Goal: Information Seeking & Learning: Learn about a topic

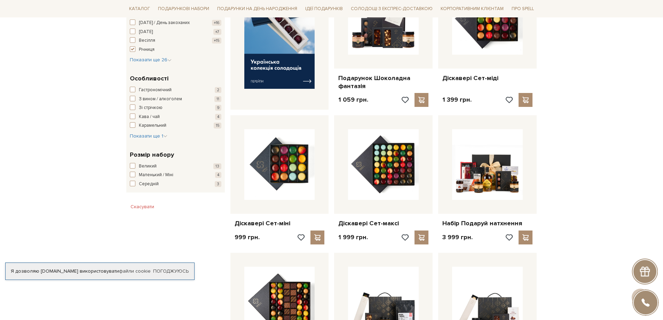
scroll to position [348, 0]
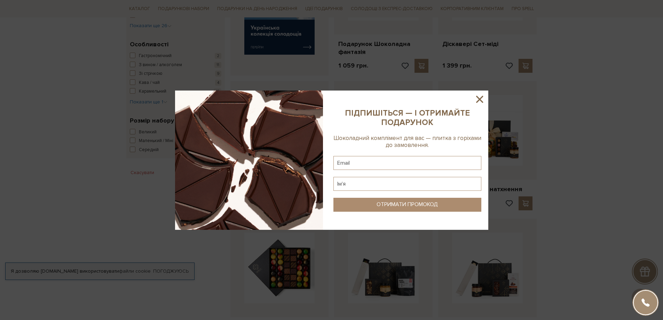
click at [477, 101] on icon at bounding box center [479, 99] width 7 height 7
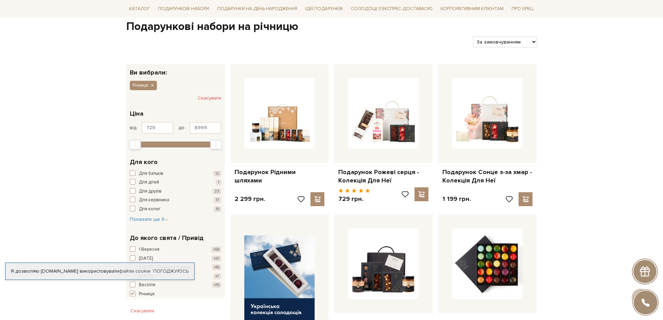
scroll to position [0, 0]
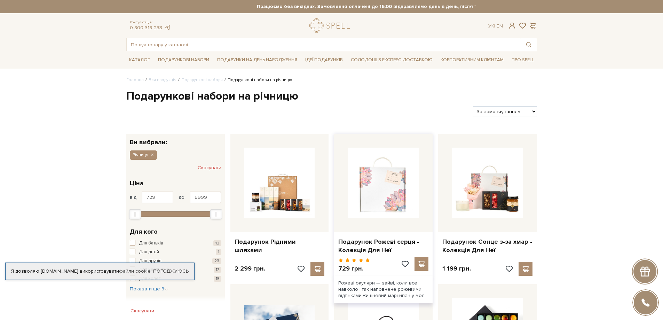
click at [363, 188] on img at bounding box center [383, 182] width 71 height 71
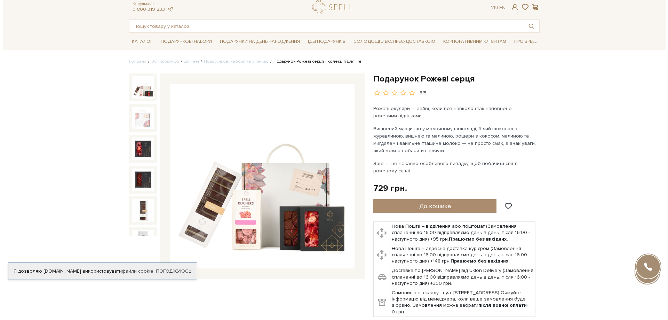
scroll to position [35, 0]
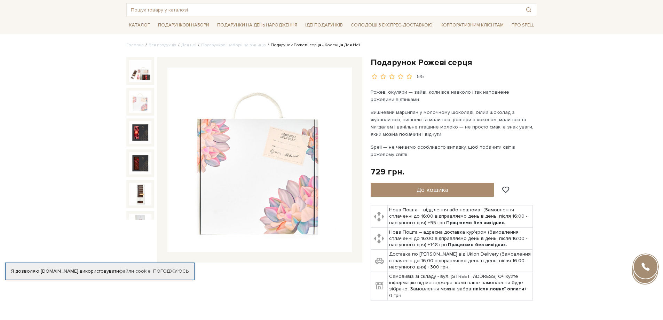
click at [140, 102] on img at bounding box center [140, 101] width 22 height 22
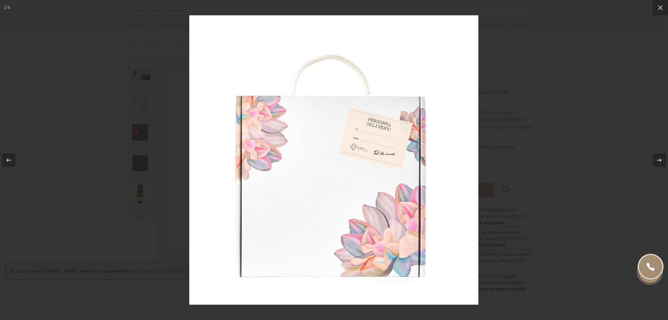
click at [142, 127] on div at bounding box center [334, 160] width 668 height 320
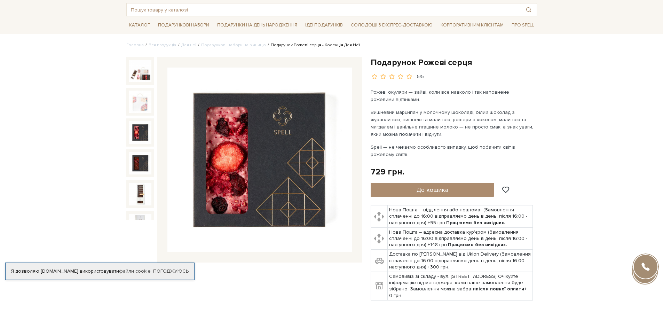
click at [139, 129] on img at bounding box center [140, 132] width 22 height 22
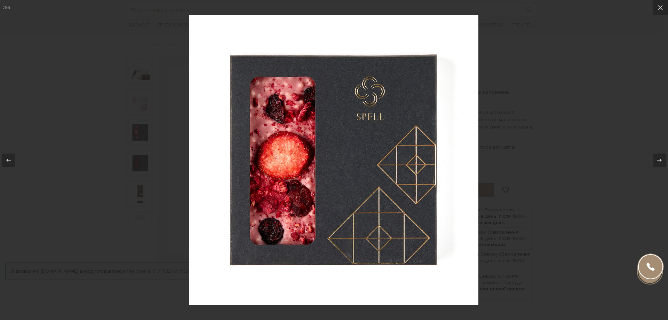
click at [142, 161] on div at bounding box center [334, 160] width 668 height 320
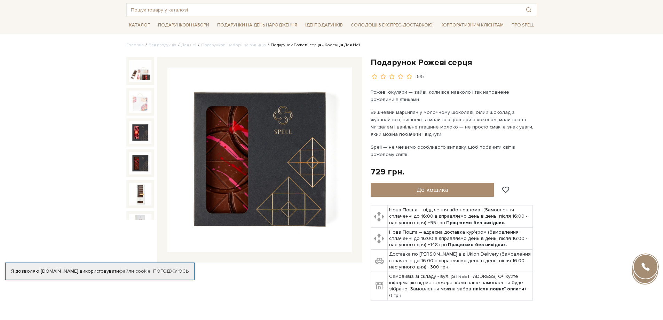
click at [142, 161] on img at bounding box center [140, 163] width 22 height 22
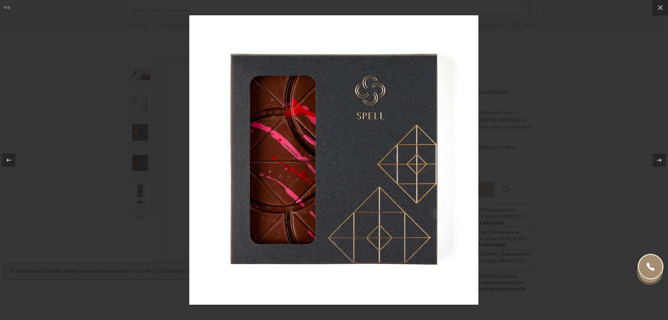
click at [142, 183] on div at bounding box center [334, 160] width 668 height 320
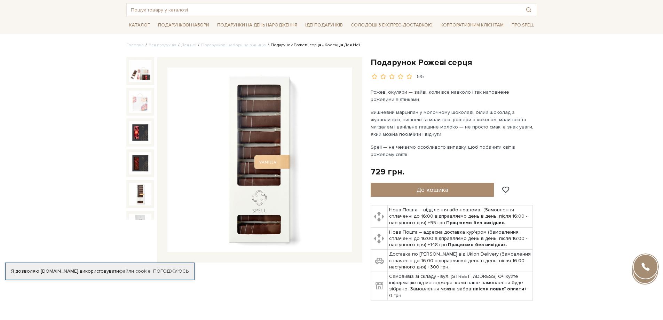
click at [141, 185] on img at bounding box center [140, 194] width 22 height 22
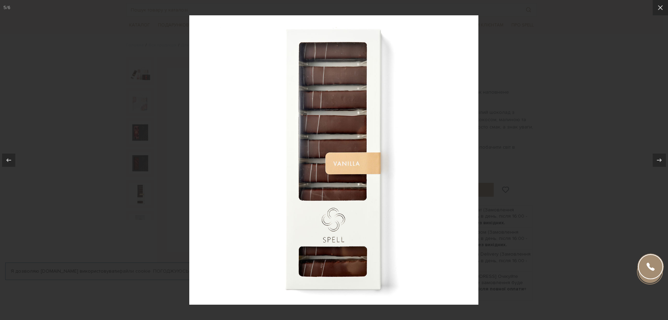
click at [141, 185] on div at bounding box center [334, 160] width 668 height 320
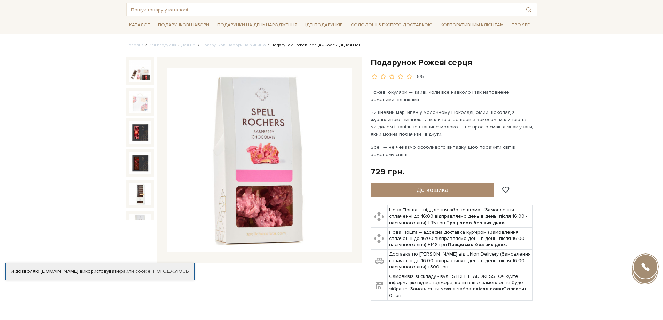
click at [136, 214] on img at bounding box center [140, 225] width 22 height 22
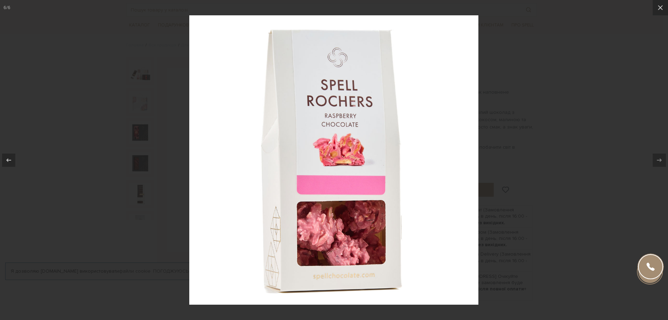
click at [136, 214] on div at bounding box center [334, 160] width 668 height 320
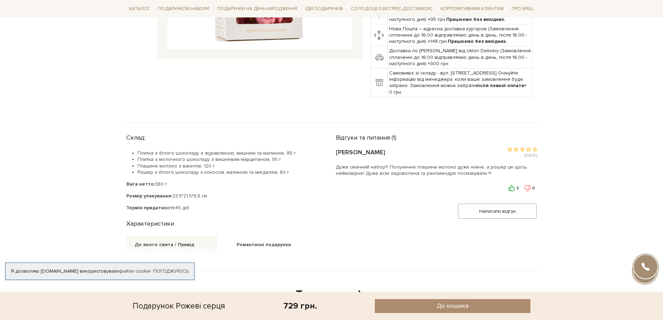
scroll to position [243, 0]
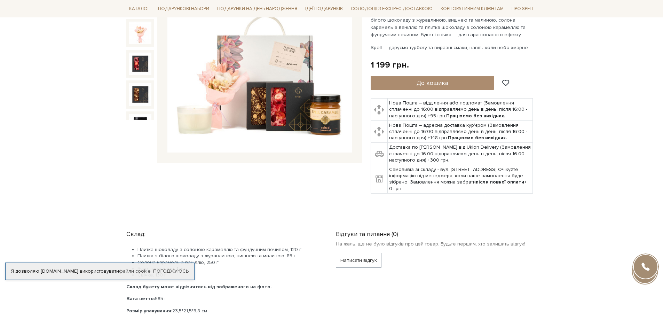
scroll to position [104, 0]
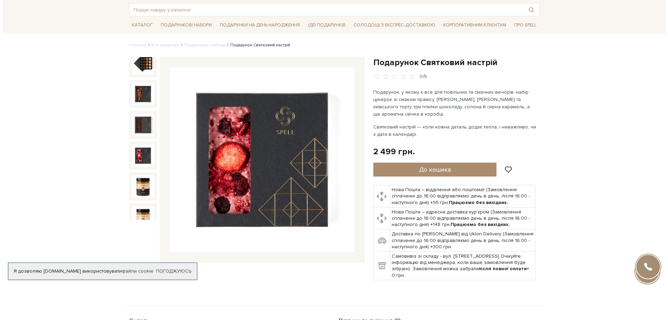
scroll to position [74, 0]
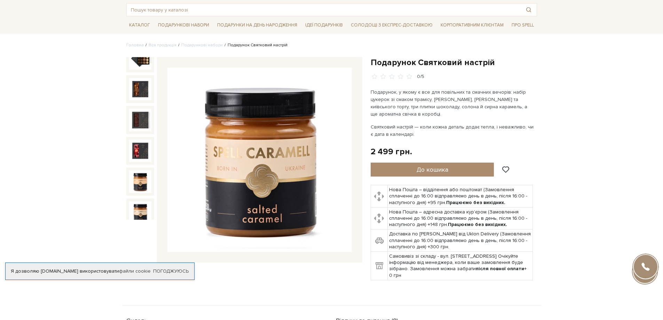
click at [138, 207] on img at bounding box center [140, 212] width 22 height 22
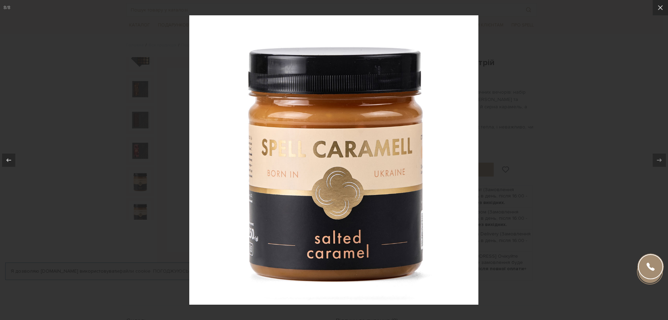
click at [98, 205] on div at bounding box center [334, 160] width 668 height 320
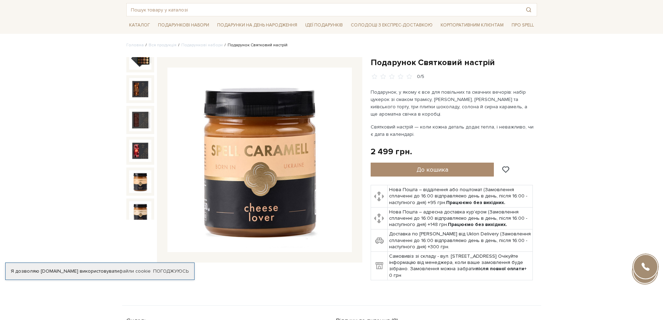
click at [142, 175] on img at bounding box center [140, 181] width 22 height 22
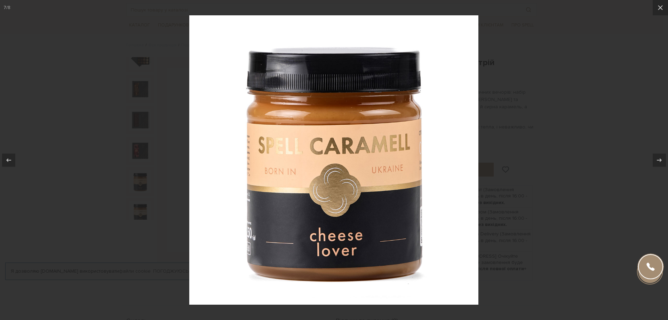
click at [100, 177] on div at bounding box center [334, 160] width 668 height 320
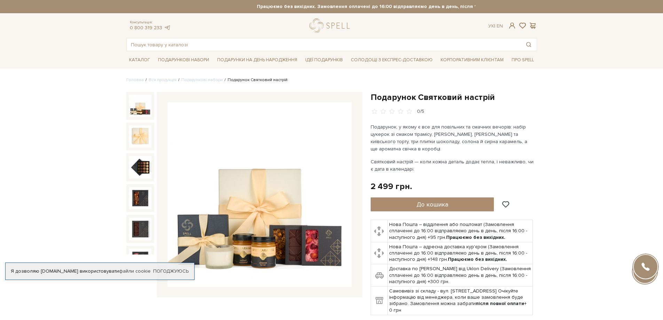
scroll to position [35, 0]
